Goal: Task Accomplishment & Management: Manage account settings

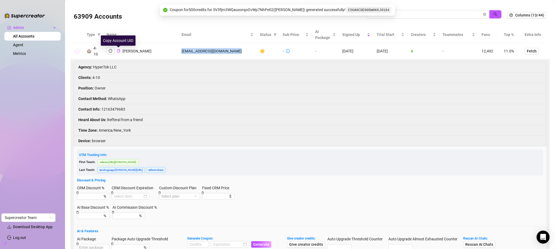
click at [78, 51] on button "Collapse row" at bounding box center [77, 51] width 4 height 4
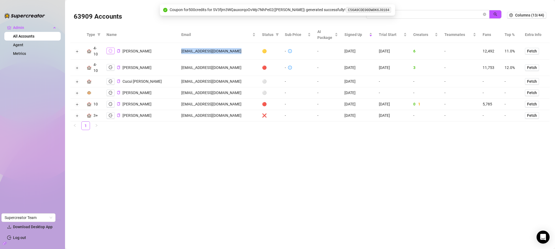
click at [112, 48] on button "button" at bounding box center [110, 51] width 8 height 6
click at [425, 15] on input "cucu" at bounding box center [425, 14] width 112 height 6
click at [425, 14] on input "cucu" at bounding box center [425, 14] width 112 height 6
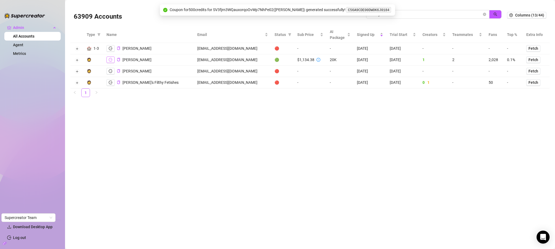
click at [109, 58] on icon "logout" at bounding box center [111, 60] width 4 height 4
click at [214, 58] on td "felicitysmaok5@gmail.com" at bounding box center [232, 59] width 77 height 11
click at [215, 61] on td "felicitysmaok5@gmail.com" at bounding box center [232, 59] width 77 height 11
click at [229, 59] on td "felicitysmaok5@gmail.com" at bounding box center [232, 59] width 77 height 11
drag, startPoint x: 234, startPoint y: 59, endPoint x: 183, endPoint y: 61, distance: 50.7
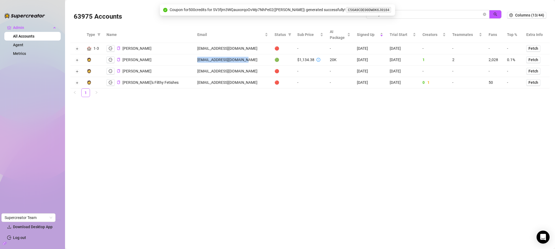
click at [194, 61] on td "felicitysmaok5@gmail.com" at bounding box center [232, 59] width 77 height 11
copy td "felicitysmaok5@gmail.com"
click at [118, 59] on icon "copy" at bounding box center [119, 60] width 4 height 4
click at [421, 14] on input "felicity" at bounding box center [425, 14] width 112 height 6
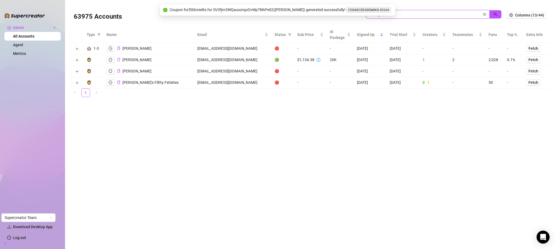
click at [421, 14] on input "felicity" at bounding box center [425, 14] width 112 height 6
paste input "kevin@eatschannel.com"
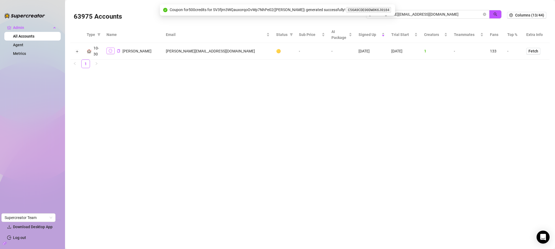
click at [111, 53] on button "button" at bounding box center [110, 51] width 8 height 6
click at [422, 15] on input "kevin@eatschannel.com" at bounding box center [425, 14] width 112 height 6
paste input "pavelamura@gmai"
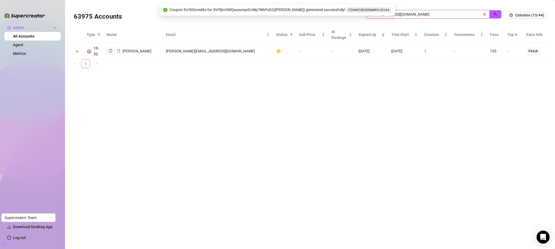
type input "pavelamura@gmail.com"
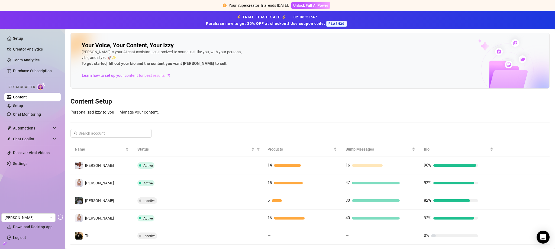
scroll to position [30, 0]
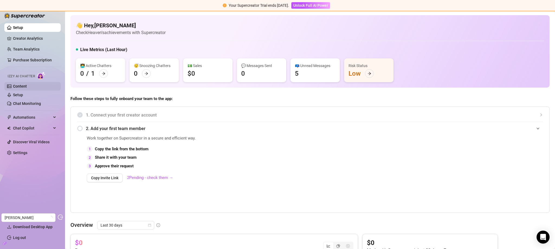
drag, startPoint x: 29, startPoint y: 89, endPoint x: 29, endPoint y: 86, distance: 2.7
click at [27, 89] on link "Content" at bounding box center [20, 86] width 14 height 4
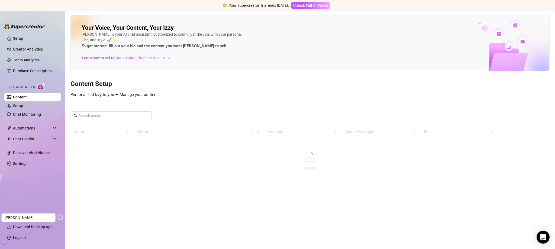
click at [29, 86] on span "Izzy AI Chatter" at bounding box center [21, 87] width 27 height 5
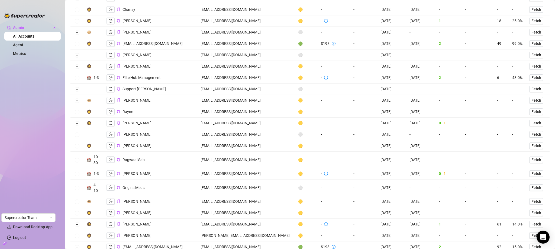
scroll to position [699, 0]
click at [245, 187] on td "originsmedia.ttagency@gmail.com" at bounding box center [245, 188] width 97 height 17
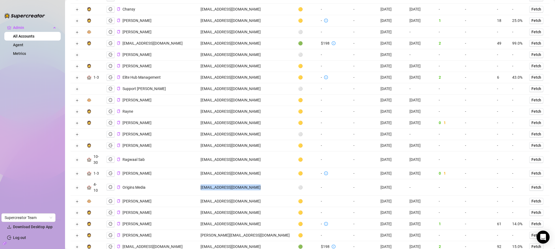
copy td "originsmedia.ttagency@gmail.com"
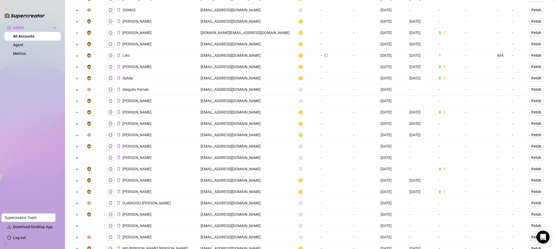
scroll to position [0, 0]
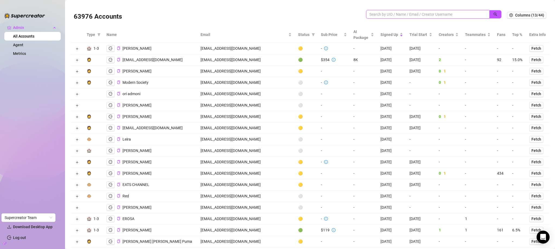
click at [455, 12] on input "search" at bounding box center [425, 14] width 112 height 6
paste input "PedroRolleJr@gmail.com"
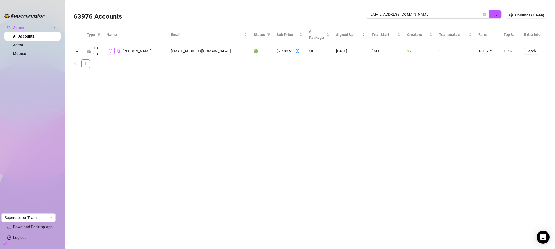
click at [111, 50] on icon "logout" at bounding box center [111, 51] width 4 height 4
click at [382, 12] on input "PedroRolleJr@gmail.com" at bounding box center [425, 14] width 112 height 6
paste input "pedrosupercreator@gmail.com"
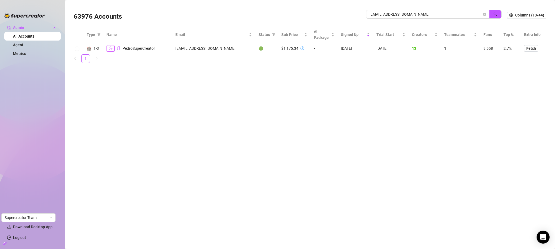
click at [109, 50] on icon "logout" at bounding box center [111, 49] width 4 height 4
click at [409, 13] on input "pedrosupercreator@gmail.com" at bounding box center [425, 14] width 112 height 6
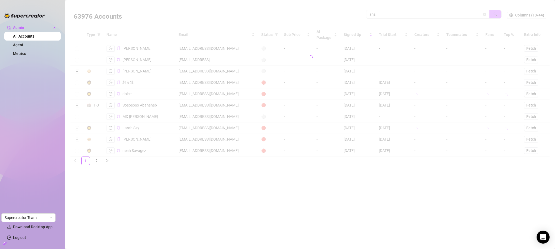
click at [383, 15] on div at bounding box center [309, 58] width 479 height 108
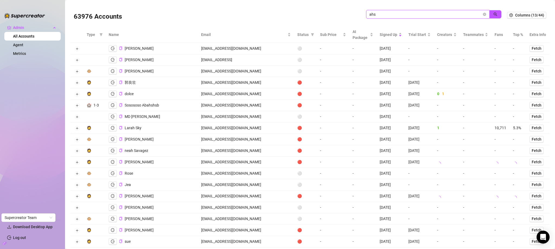
click at [382, 14] on input "ahs" at bounding box center [425, 14] width 112 height 6
type input "ash"
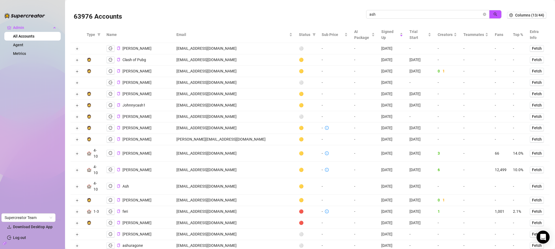
click at [299, 35] on div "Status" at bounding box center [307, 35] width 16 height 6
click at [312, 35] on icon "filter" at bounding box center [313, 34] width 3 height 3
drag, startPoint x: 261, startPoint y: 63, endPoint x: 261, endPoint y: 70, distance: 6.8
click at [261, 63] on span "🟢 Active" at bounding box center [258, 62] width 18 height 4
checkbox input "true"
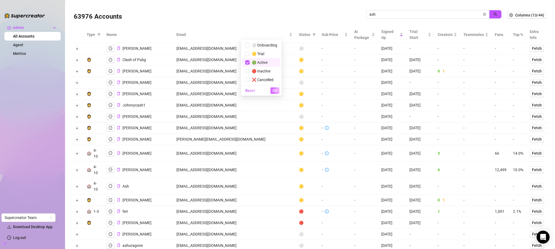
click at [276, 93] on button "OK" at bounding box center [274, 90] width 9 height 6
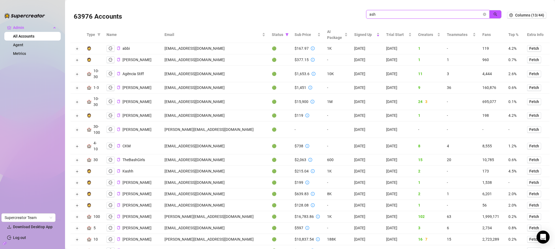
click at [400, 15] on input "ash" at bounding box center [425, 14] width 112 height 6
click at [384, 16] on input "ash" at bounding box center [425, 14] width 112 height 6
type input "atch"
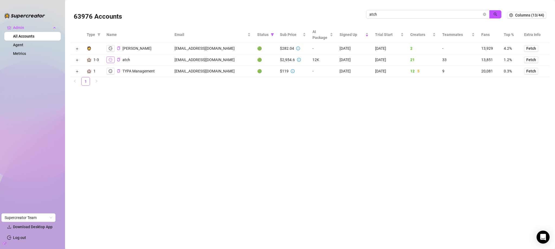
click at [111, 59] on icon "logout" at bounding box center [111, 60] width 4 height 4
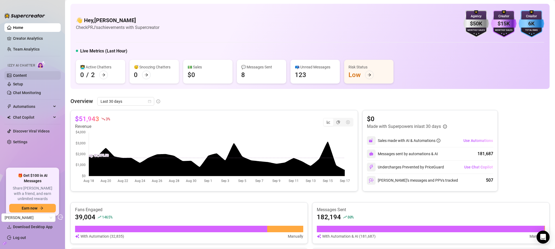
click at [27, 74] on link "Content" at bounding box center [20, 75] width 14 height 4
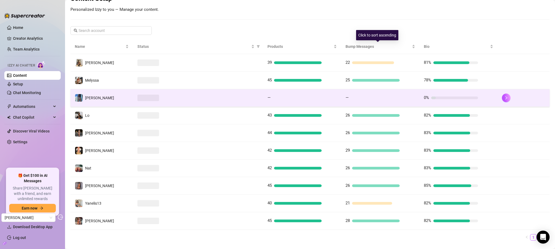
scroll to position [74, 0]
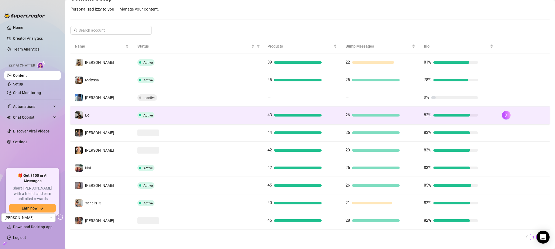
click at [336, 116] on td "43" at bounding box center [302, 116] width 78 height 18
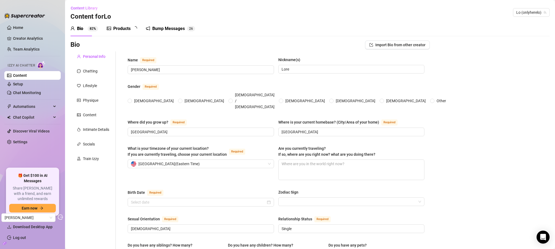
radio input "true"
type input "July 12th, 1991"
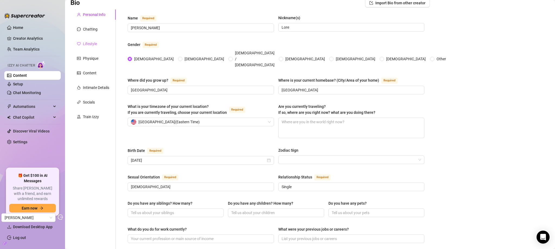
scroll to position [12, 0]
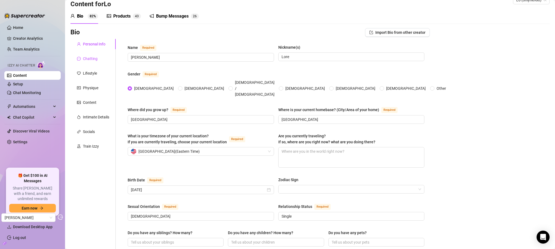
click at [92, 61] on div "Chatting" at bounding box center [90, 59] width 15 height 6
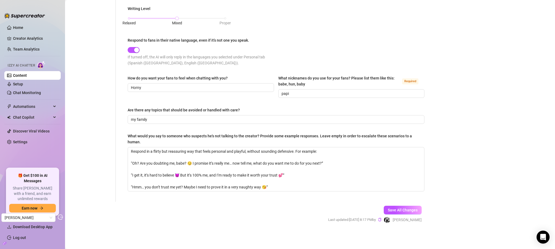
scroll to position [0, 0]
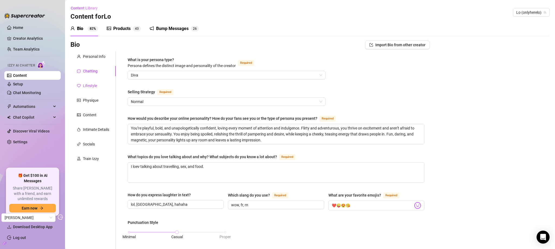
click at [95, 88] on div "Lifestyle" at bounding box center [90, 86] width 14 height 6
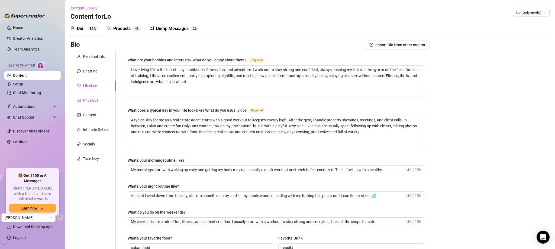
click at [93, 97] on div "Physique" at bounding box center [90, 100] width 15 height 6
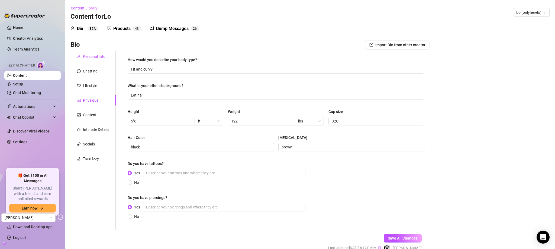
click at [105, 54] on div "Personal Info" at bounding box center [94, 57] width 22 height 6
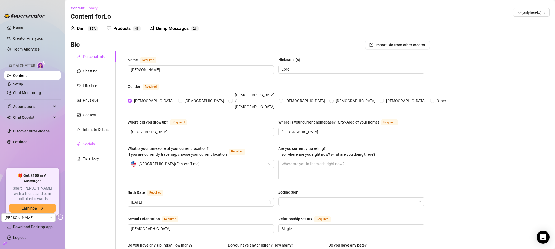
click at [103, 141] on div "Socials" at bounding box center [92, 144] width 45 height 10
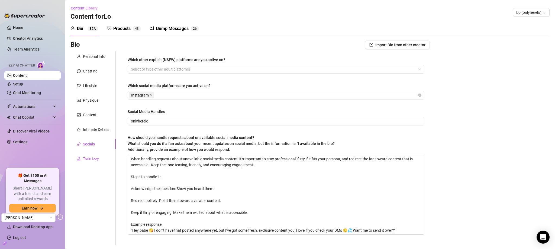
click at [94, 158] on div "Train Izzy" at bounding box center [91, 159] width 16 height 6
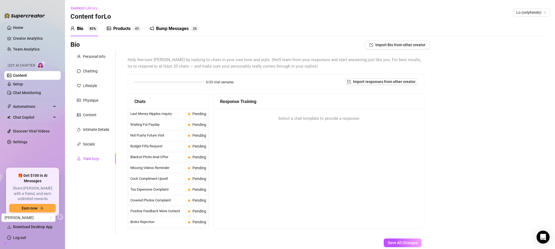
click at [27, 77] on link "Content" at bounding box center [20, 75] width 14 height 4
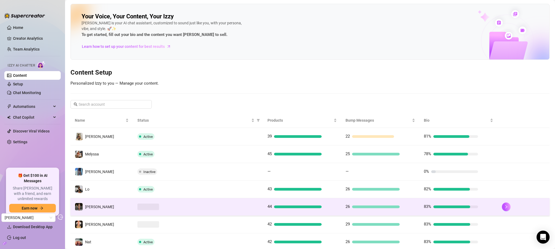
scroll to position [86, 0]
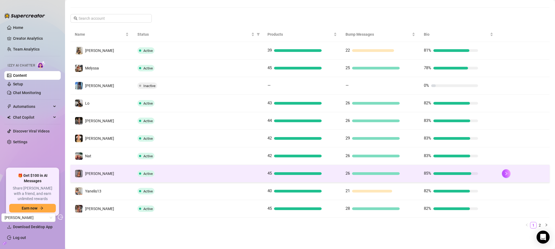
click at [237, 175] on div "Active" at bounding box center [197, 174] width 121 height 6
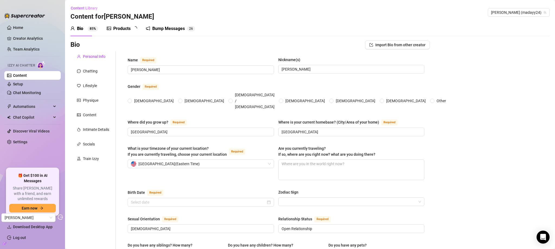
radio input "true"
type input "November 20th, 1996"
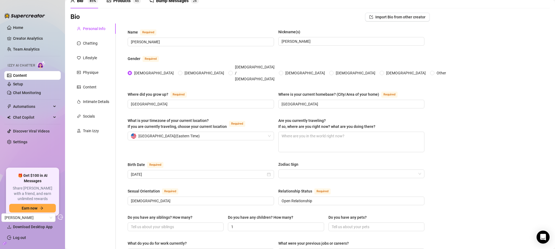
scroll to position [28, 0]
click at [92, 44] on div "Chatting" at bounding box center [90, 44] width 15 height 6
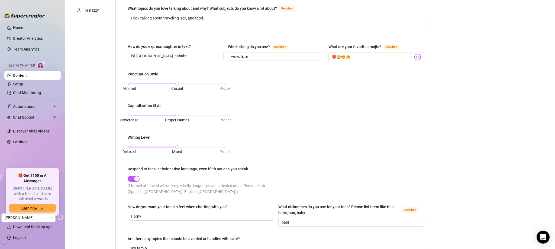
scroll to position [149, 0]
click at [16, 92] on link "Chat Monitoring" at bounding box center [27, 93] width 28 height 4
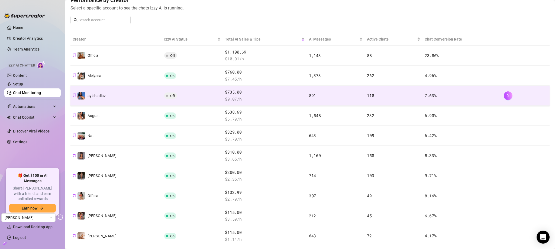
scroll to position [73, 0]
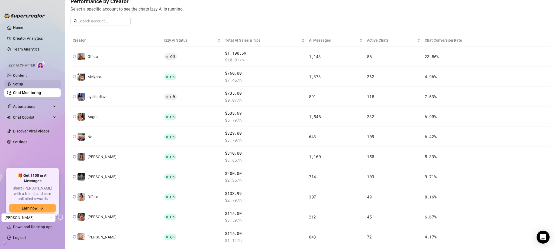
click at [21, 84] on link "Setup" at bounding box center [18, 84] width 10 height 4
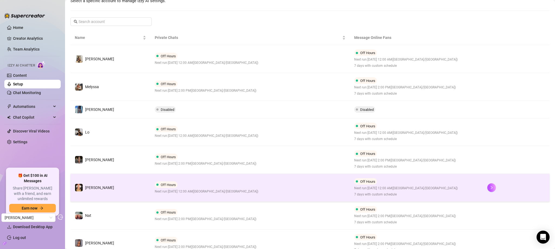
click at [311, 184] on td "Off Hours Next run: [DATE] 12:00 AM ( [GEOGRAPHIC_DATA]/[GEOGRAPHIC_DATA] )" at bounding box center [250, 188] width 200 height 28
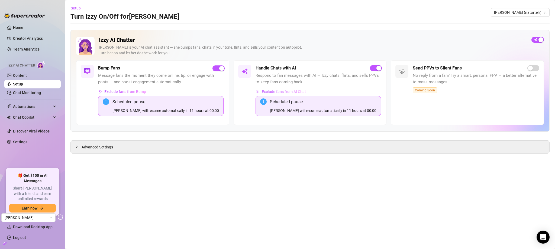
click at [283, 91] on span "Exclude fans from AI Chat" at bounding box center [284, 92] width 44 height 4
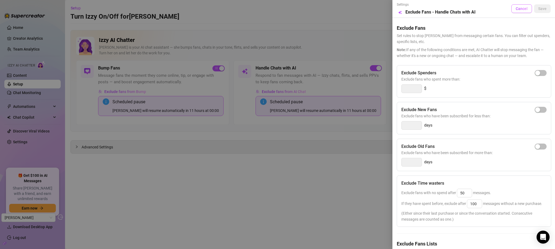
click at [519, 6] on button "Cancel" at bounding box center [521, 8] width 21 height 9
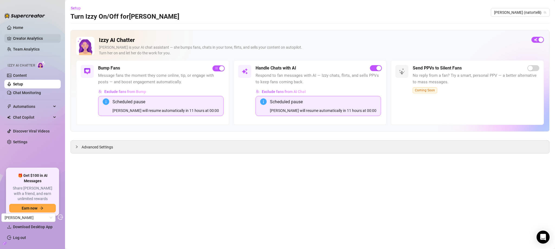
click at [24, 39] on link "Creator Analytics" at bounding box center [34, 38] width 43 height 9
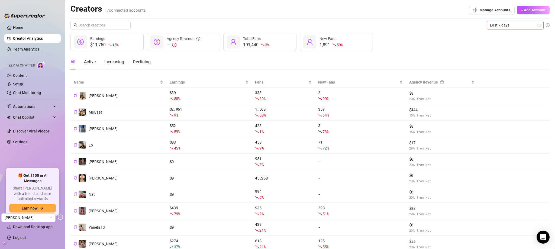
click at [506, 22] on span "Last 7 days" at bounding box center [515, 25] width 50 height 8
click at [502, 53] on div "Last 30 days" at bounding box center [511, 53] width 48 height 6
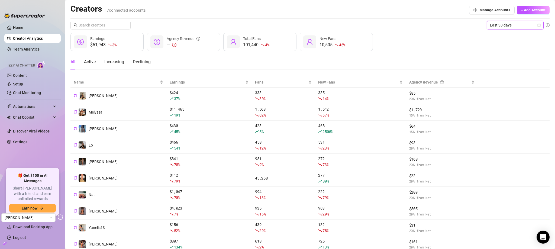
scroll to position [35, 0]
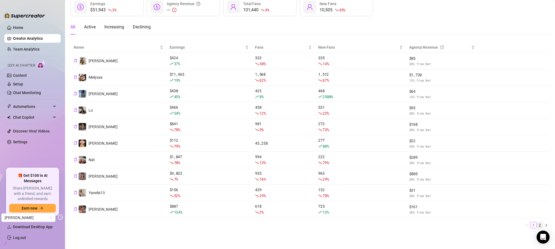
click at [536, 222] on li "2" at bounding box center [539, 225] width 6 height 6
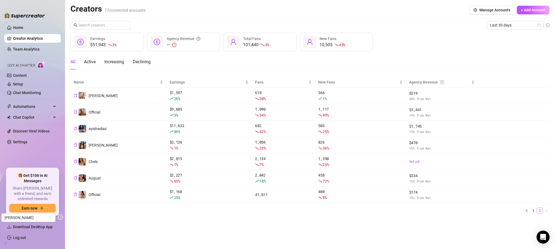
scroll to position [0, 0]
click at [23, 85] on link "Setup" at bounding box center [18, 84] width 10 height 4
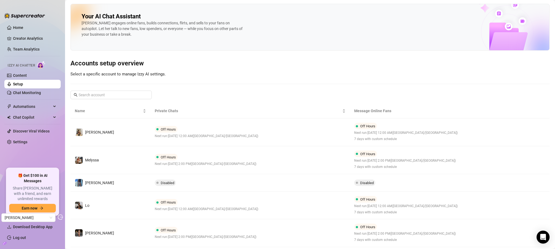
scroll to position [169, 0]
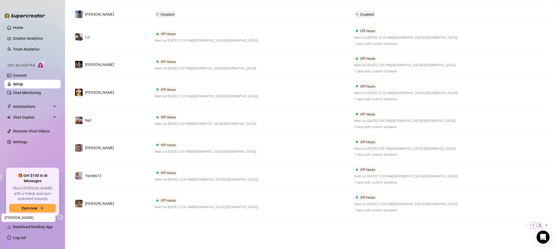
click at [536, 224] on link "2" at bounding box center [539, 226] width 6 height 6
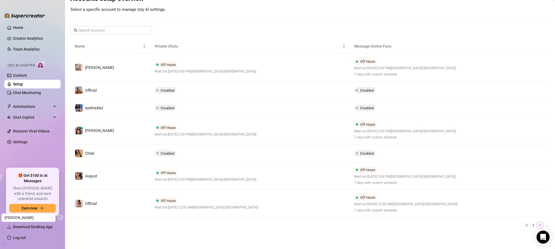
scroll to position [65, 0]
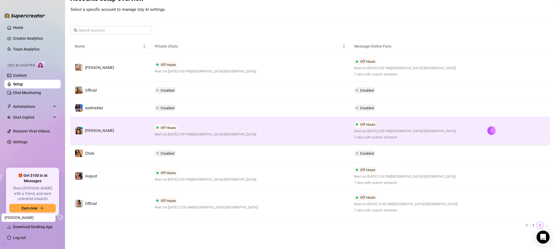
click at [464, 128] on td "Off Hours Next run: September 17, 2025 2:00 PM ( Asia/Jerusalem ) 7 days with c…" at bounding box center [416, 131] width 133 height 28
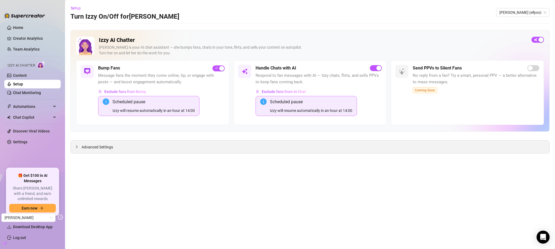
click at [99, 149] on span "Advanced Settings" at bounding box center [97, 147] width 31 height 6
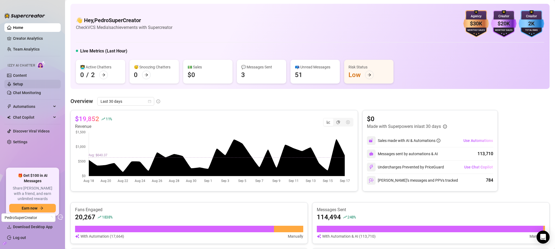
click at [23, 83] on link "Setup" at bounding box center [18, 84] width 10 height 4
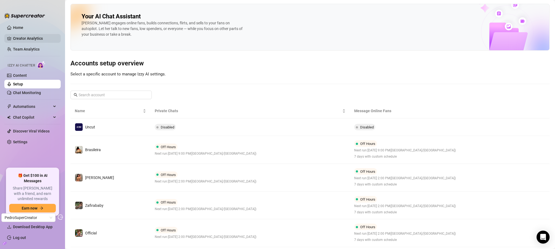
click at [40, 36] on link "Creator Analytics" at bounding box center [34, 38] width 43 height 9
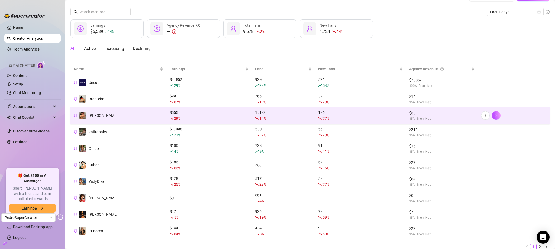
scroll to position [35, 0]
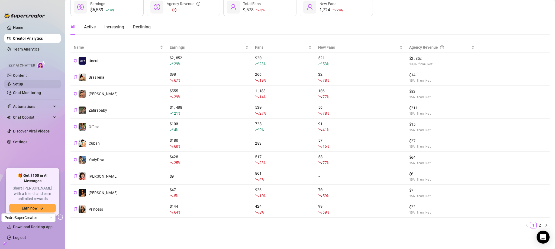
click at [23, 84] on link "Setup" at bounding box center [18, 84] width 10 height 4
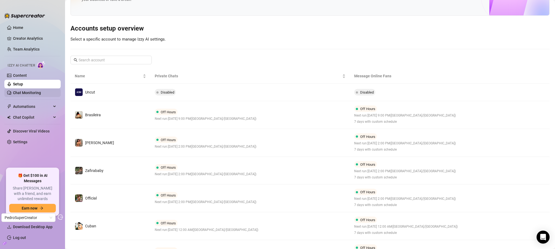
click at [28, 95] on link "Chat Monitoring" at bounding box center [27, 93] width 28 height 4
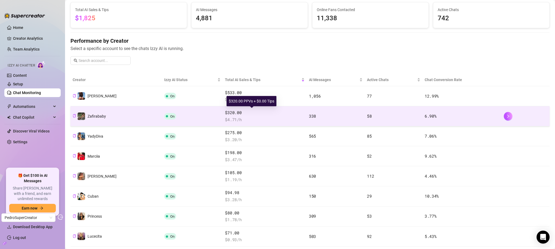
scroll to position [35, 0]
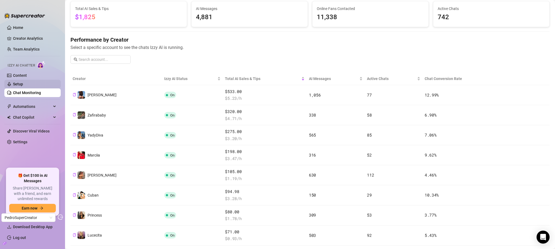
click at [23, 85] on link "Setup" at bounding box center [18, 84] width 10 height 4
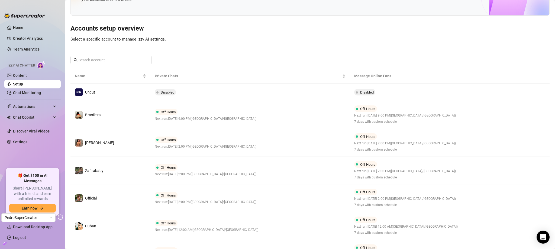
scroll to position [169, 0]
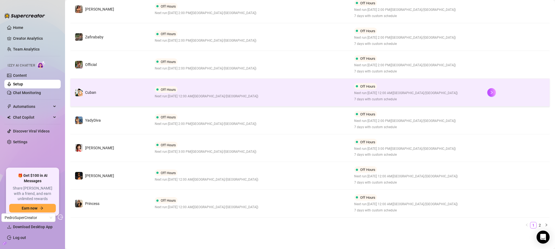
click at [294, 93] on td "Off Hours Next run: [DATE] 12:00 AM ( [GEOGRAPHIC_DATA]/[GEOGRAPHIC_DATA] )" at bounding box center [250, 93] width 200 height 28
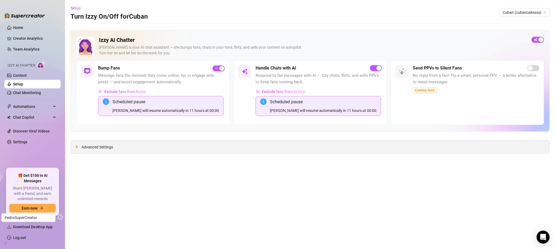
click at [89, 149] on span "Advanced Settings" at bounding box center [97, 147] width 31 height 6
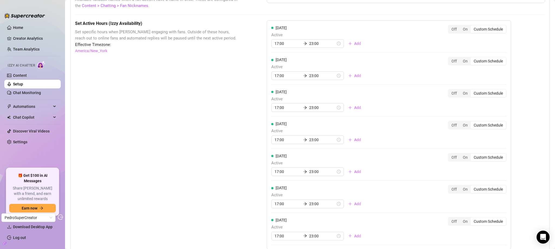
scroll to position [457, 0]
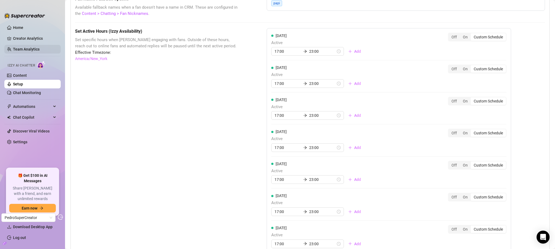
click at [40, 50] on link "Team Analytics" at bounding box center [26, 49] width 27 height 4
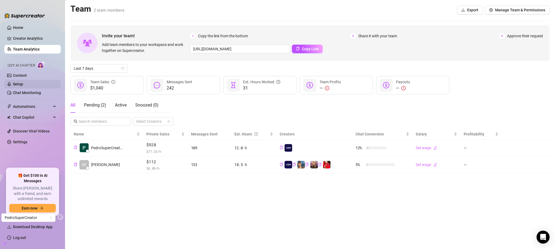
click at [23, 83] on link "Setup" at bounding box center [18, 84] width 10 height 4
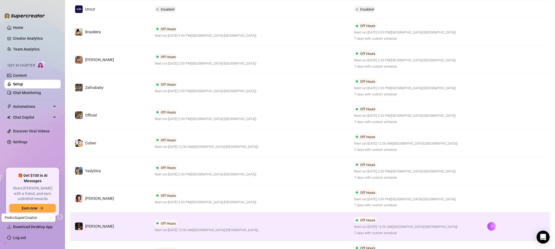
scroll to position [152, 0]
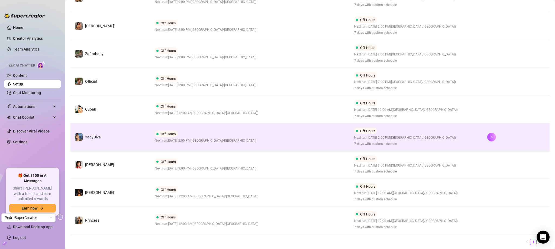
click at [325, 138] on td "Off Hours Next run: [DATE] 2:00 PM ( [GEOGRAPHIC_DATA]/[GEOGRAPHIC_DATA] )" at bounding box center [250, 137] width 200 height 28
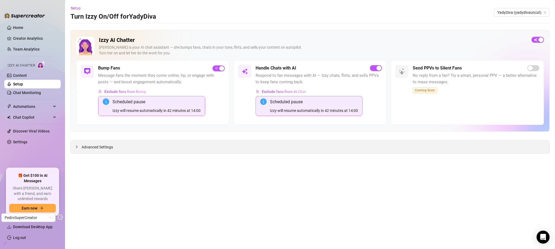
click at [97, 148] on span "Advanced Settings" at bounding box center [97, 147] width 31 height 6
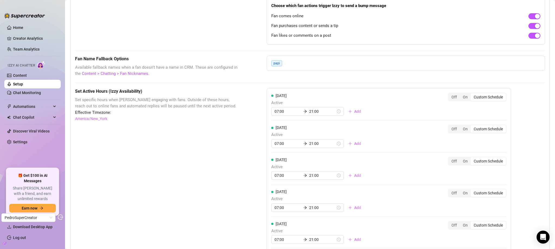
scroll to position [443, 0]
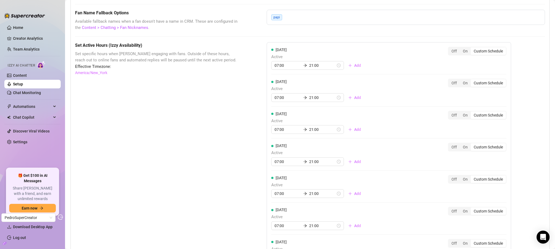
drag, startPoint x: 194, startPoint y: 22, endPoint x: 196, endPoint y: 27, distance: 5.0
click at [196, 26] on div "Fan Name Fallback Options Available fallback names when a fan doesn't have a na…" at bounding box center [157, 20] width 164 height 21
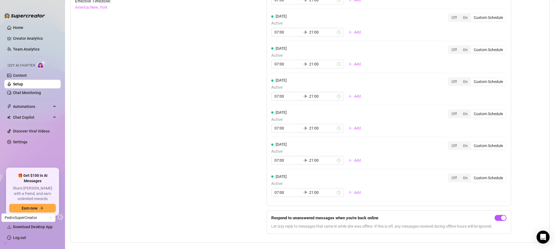
scroll to position [498, 0]
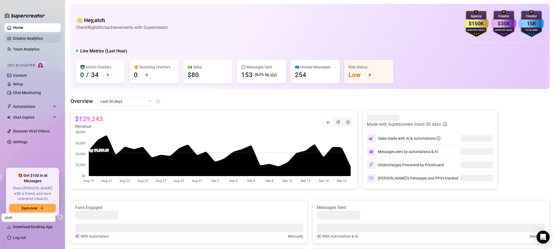
click at [31, 36] on link "Creator Analytics" at bounding box center [34, 38] width 43 height 9
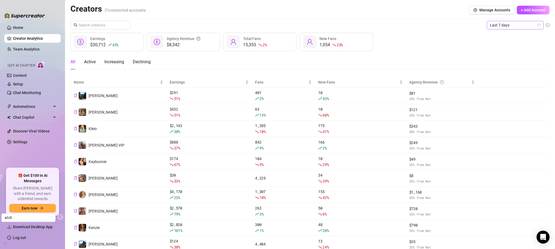
click at [523, 23] on span "Last 7 days" at bounding box center [515, 25] width 50 height 8
click at [523, 27] on span "Last 7 days" at bounding box center [515, 25] width 50 height 8
click at [515, 54] on div "Last 7 days Last 7 days $30,712 43 % Earnings $8,342 Agency Revenue 15,355 2 % …" at bounding box center [309, 144] width 479 height 247
click at [512, 22] on span "Last 7 days" at bounding box center [515, 25] width 50 height 8
click at [509, 53] on div "Last 30 days" at bounding box center [511, 53] width 48 height 6
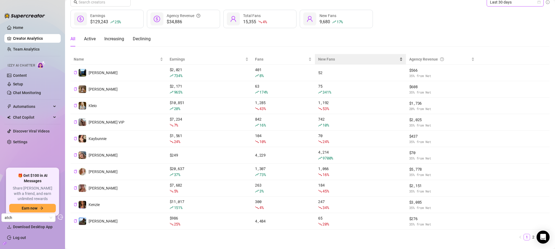
scroll to position [35, 0]
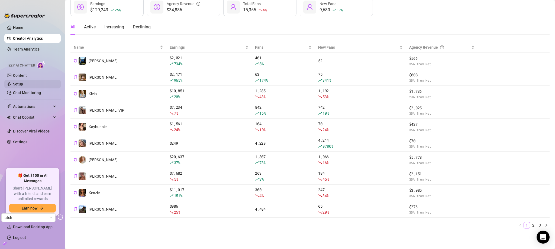
click at [23, 82] on link "Setup" at bounding box center [18, 84] width 10 height 4
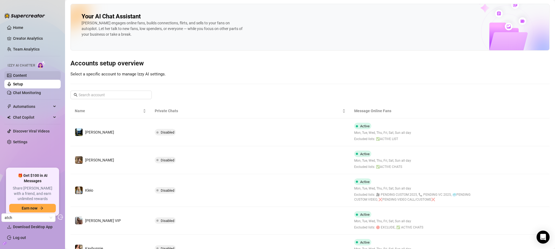
click at [27, 76] on link "Content" at bounding box center [20, 75] width 14 height 4
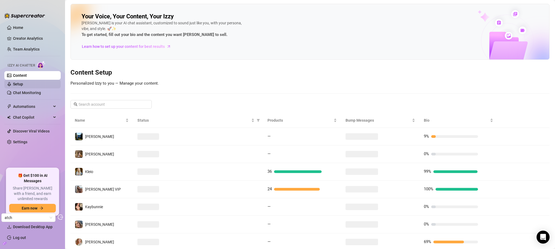
click at [23, 84] on link "Setup" at bounding box center [18, 84] width 10 height 4
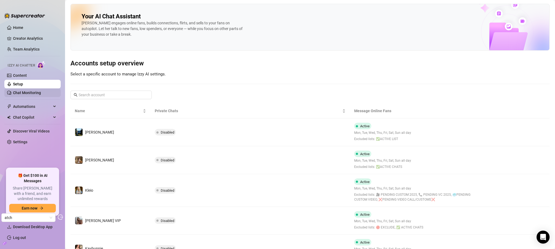
click at [41, 93] on link "Chat Monitoring" at bounding box center [27, 93] width 28 height 4
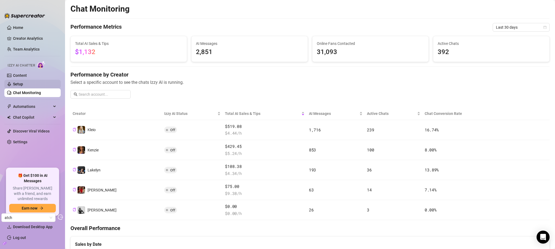
click at [19, 85] on link "Setup" at bounding box center [18, 84] width 10 height 4
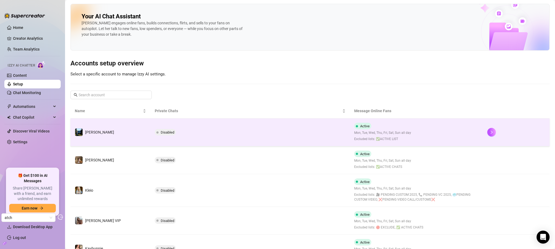
click at [310, 135] on td "Disabled" at bounding box center [250, 133] width 200 height 28
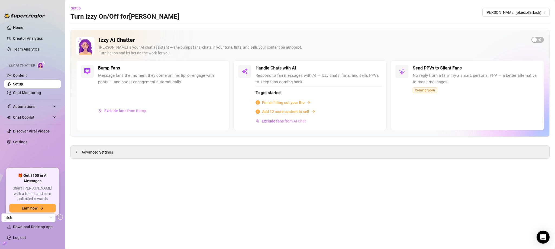
click at [23, 86] on link "Setup" at bounding box center [18, 84] width 10 height 4
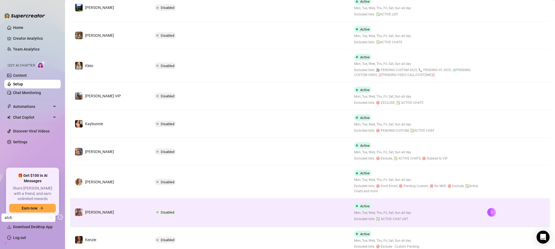
scroll to position [189, 0]
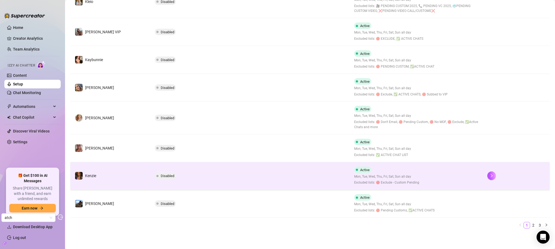
click at [317, 173] on td "Disabled" at bounding box center [250, 176] width 200 height 28
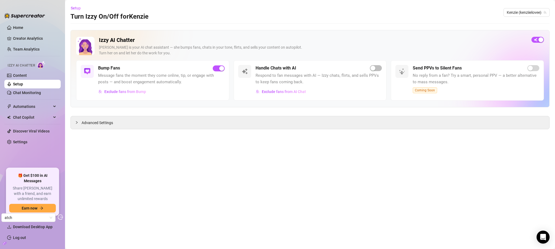
click at [23, 82] on link "Setup" at bounding box center [18, 84] width 10 height 4
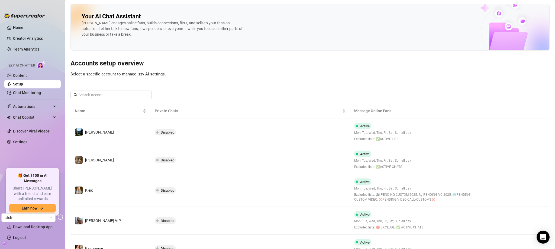
scroll to position [189, 0]
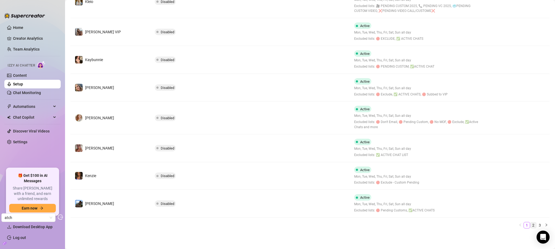
click at [530, 225] on link "2" at bounding box center [533, 226] width 6 height 6
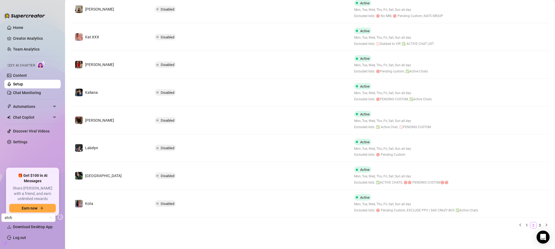
scroll to position [169, 0]
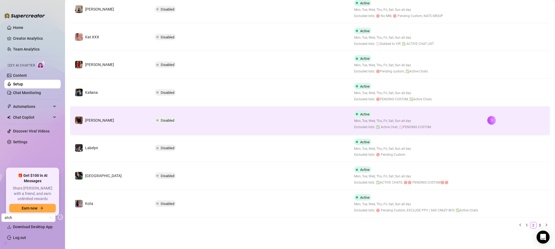
click at [260, 116] on td "Disabled" at bounding box center [250, 121] width 200 height 28
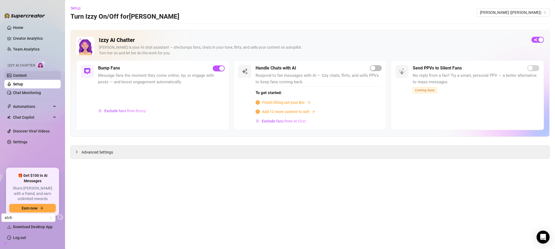
click at [21, 77] on link "Content" at bounding box center [20, 75] width 14 height 4
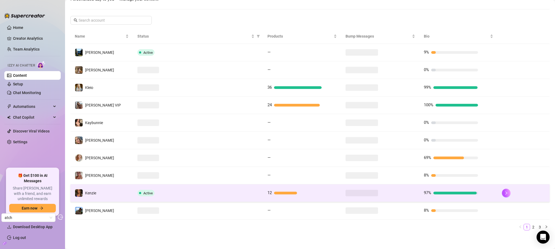
scroll to position [86, 0]
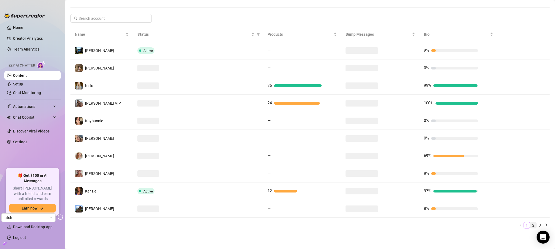
click at [530, 225] on link "2" at bounding box center [533, 226] width 6 height 6
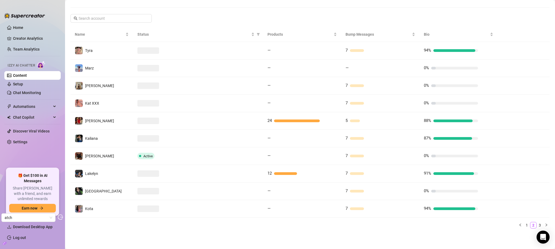
click at [536, 225] on link "3" at bounding box center [539, 226] width 6 height 6
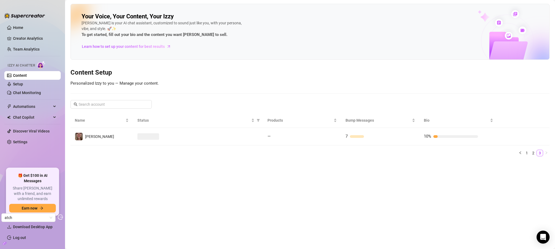
scroll to position [0, 0]
click at [526, 152] on link "1" at bounding box center [526, 153] width 6 height 6
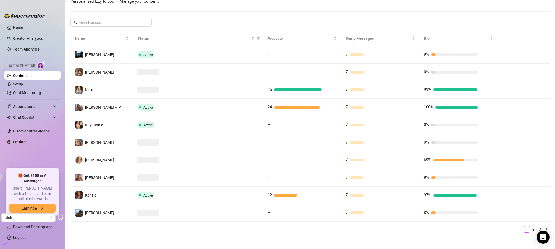
scroll to position [86, 0]
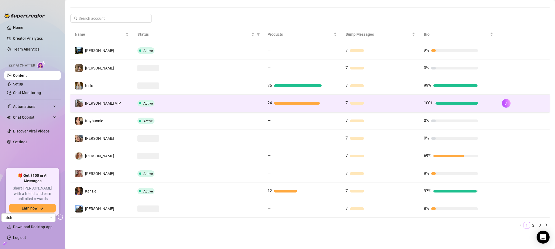
click at [253, 104] on div "Active" at bounding box center [197, 103] width 121 height 6
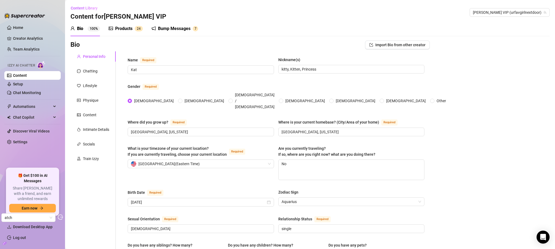
click at [183, 31] on div "Bump Messages" at bounding box center [174, 28] width 32 height 6
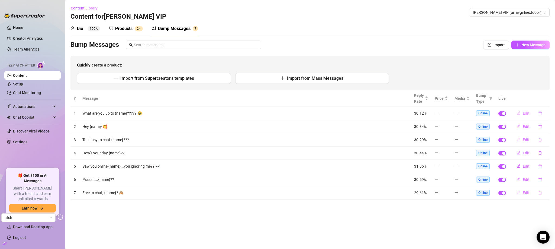
click at [524, 113] on span "Edit" at bounding box center [525, 113] width 7 height 4
type textarea "What are you up to {name}????? 🥹"
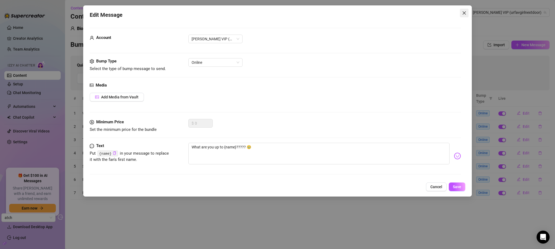
click at [463, 12] on icon "close" at bounding box center [464, 13] width 4 height 4
